Goal: Check status: Check status

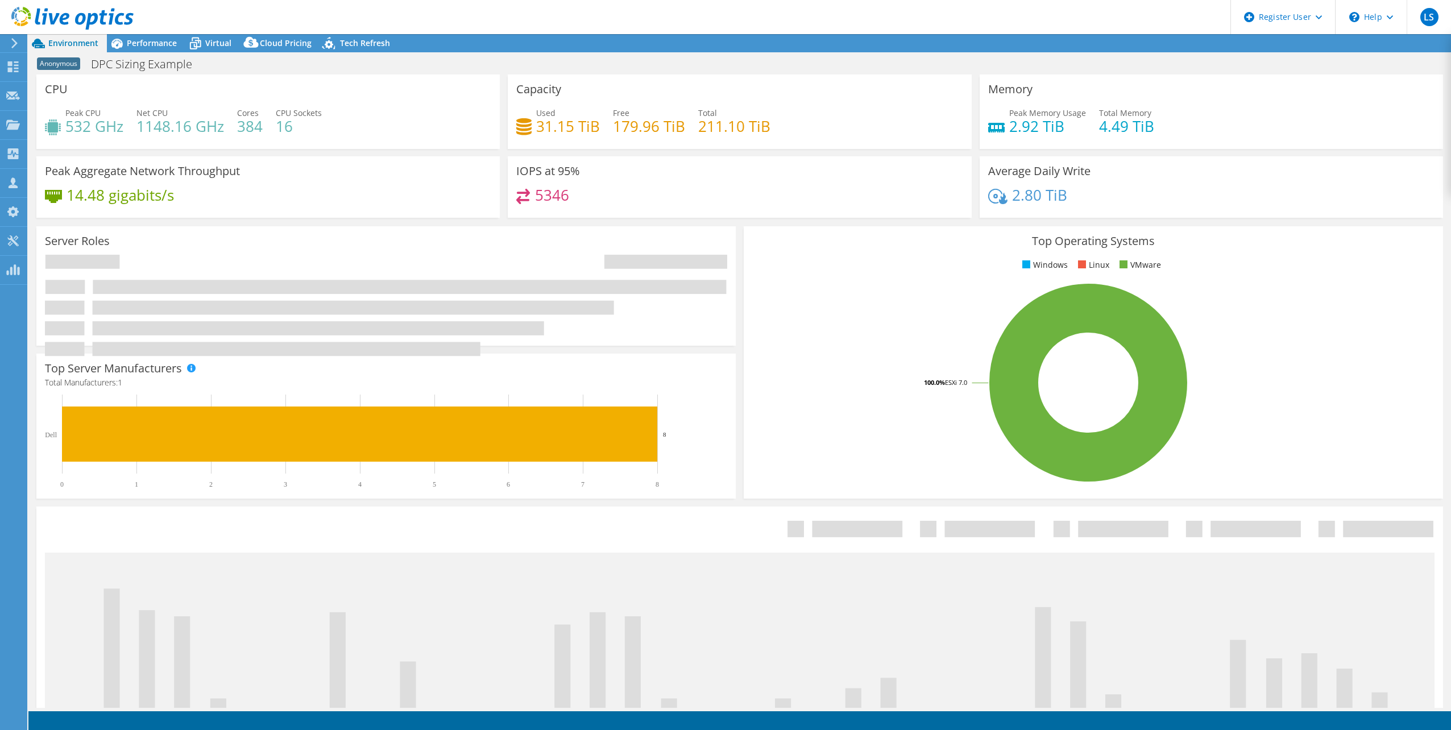
select select "USEast"
select select "USD"
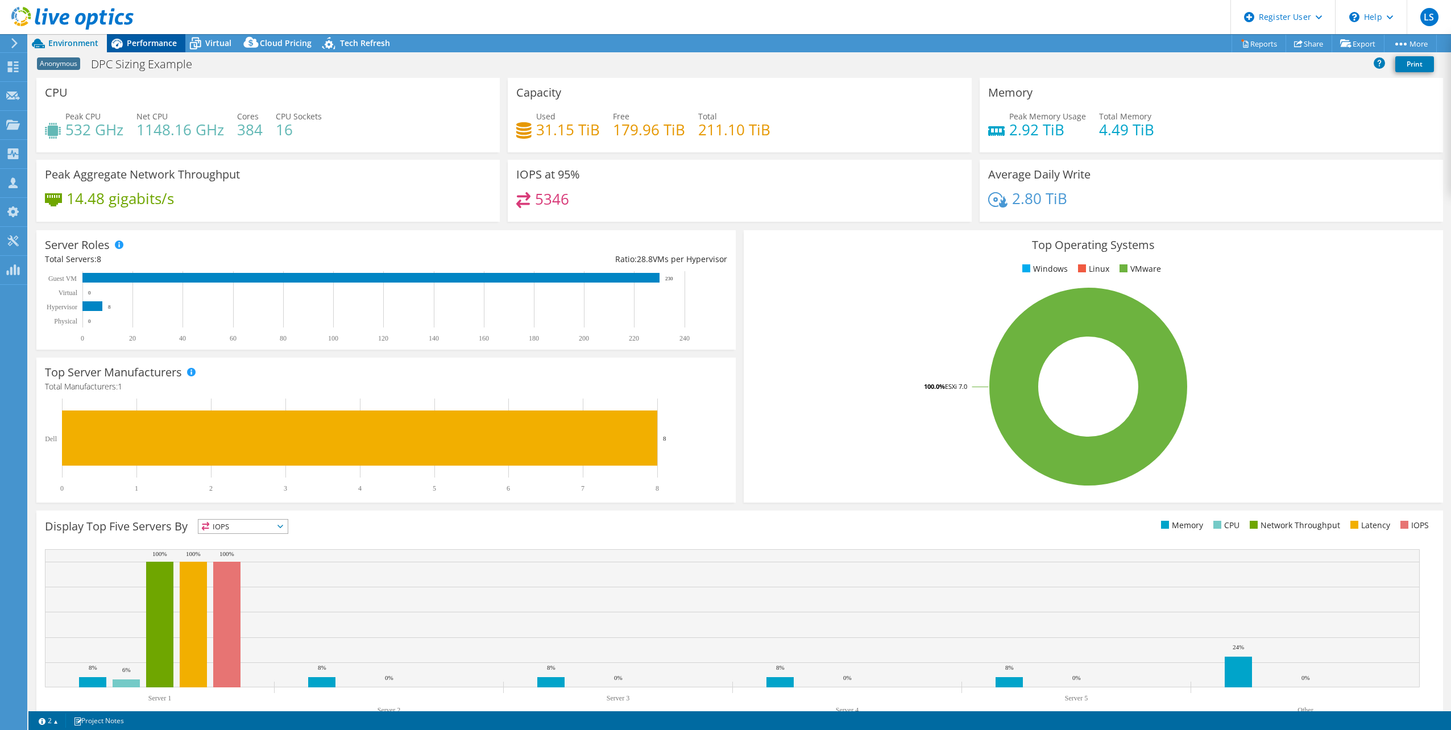
click at [142, 48] on span "Performance" at bounding box center [152, 43] width 50 height 11
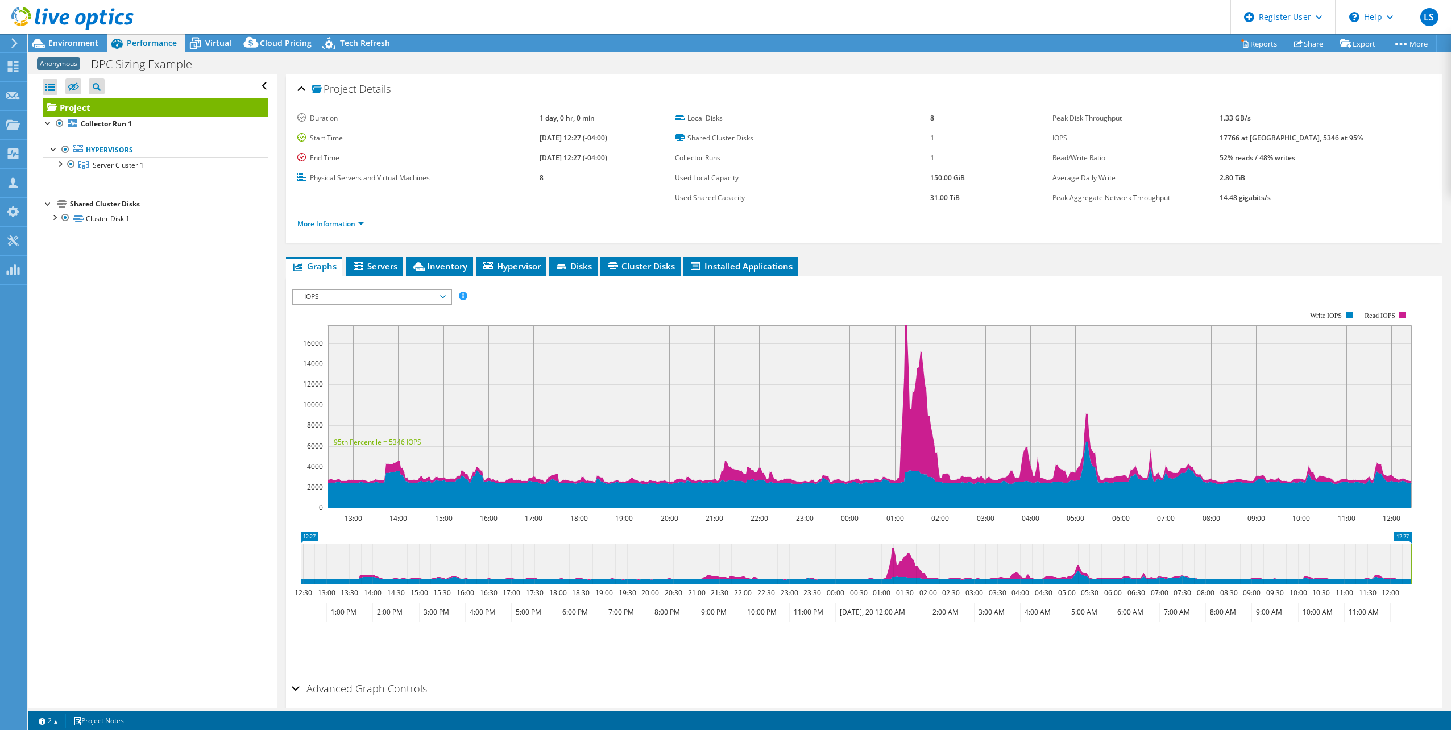
click at [491, 223] on ul "More Information" at bounding box center [863, 222] width 1133 height 15
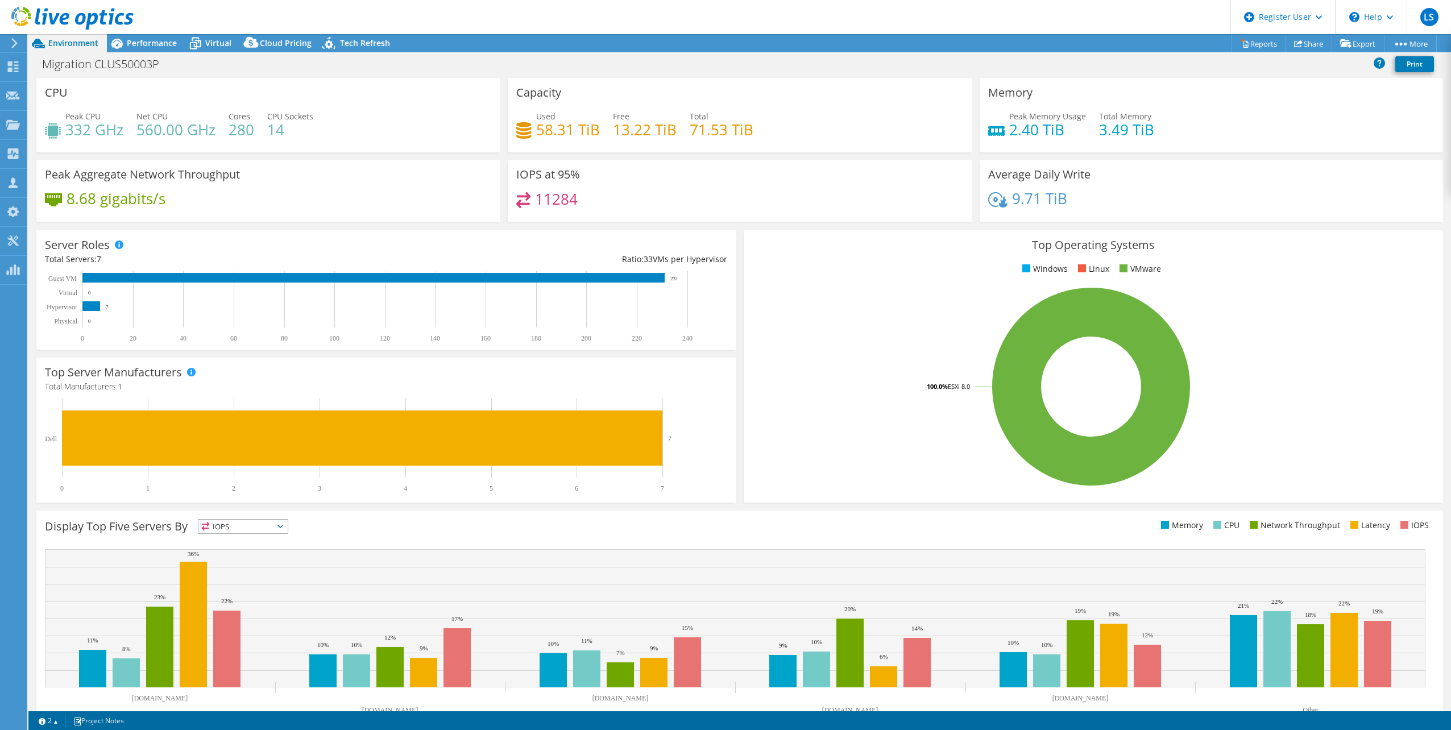
select select "USD"
